Goal: Find specific page/section: Locate a particular part of the current website

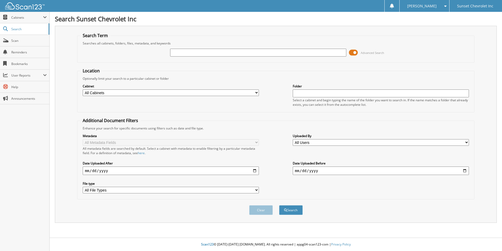
click at [179, 54] on input "text" at bounding box center [258, 53] width 176 height 8
type input "659885"
click at [279, 205] on button "Search" at bounding box center [291, 210] width 24 height 10
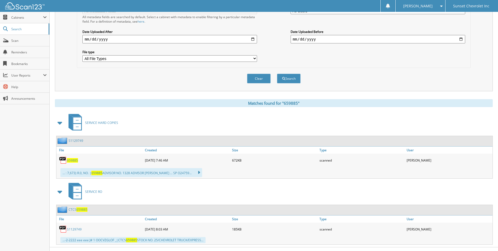
scroll to position [141, 0]
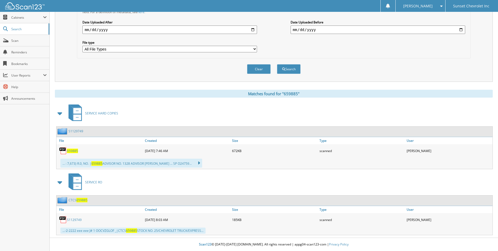
click at [73, 220] on link "S1129749" at bounding box center [74, 219] width 15 height 4
